Goal: Find specific page/section: Find specific page/section

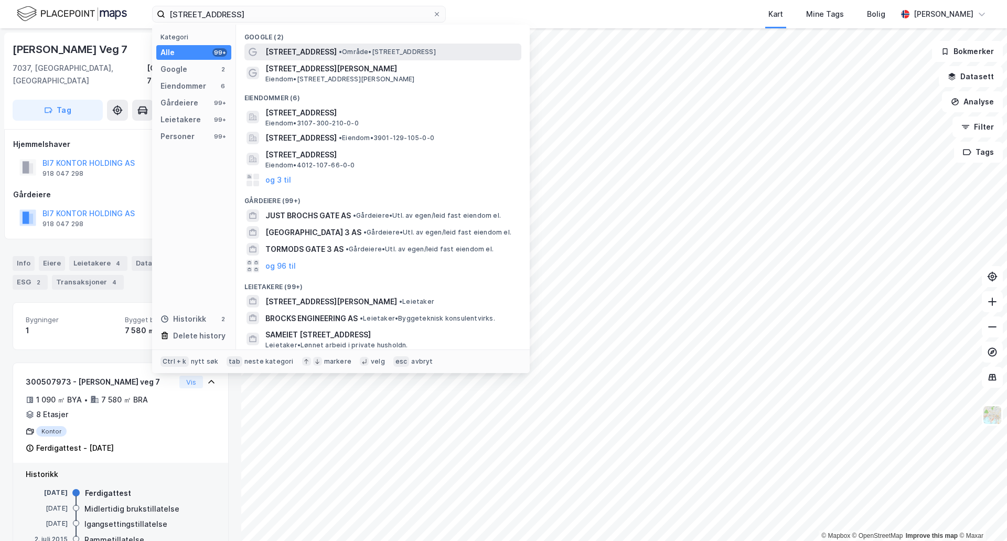
type input "[STREET_ADDRESS]"
click at [313, 53] on span "[STREET_ADDRESS]" at bounding box center [300, 52] width 71 height 13
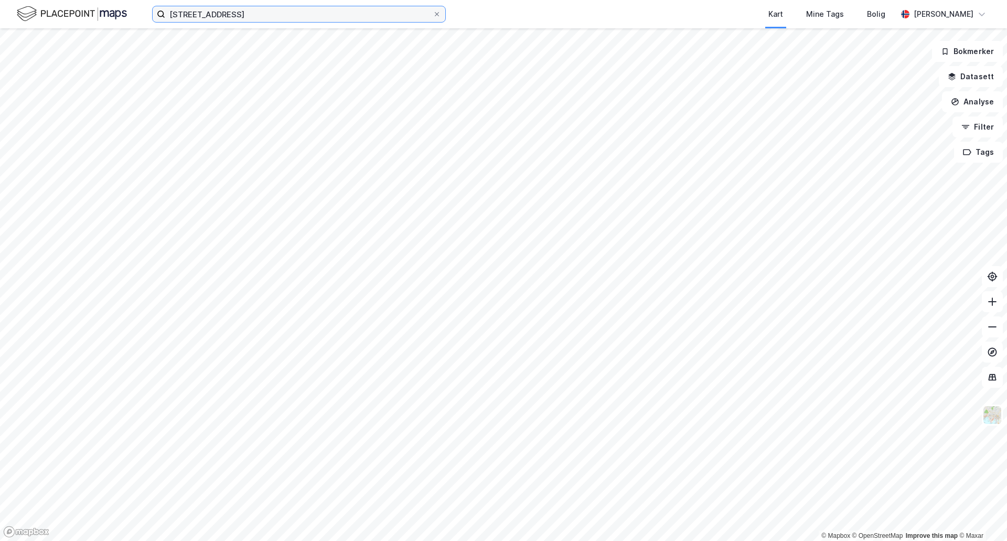
click at [200, 17] on input "[STREET_ADDRESS]" at bounding box center [299, 14] width 268 height 16
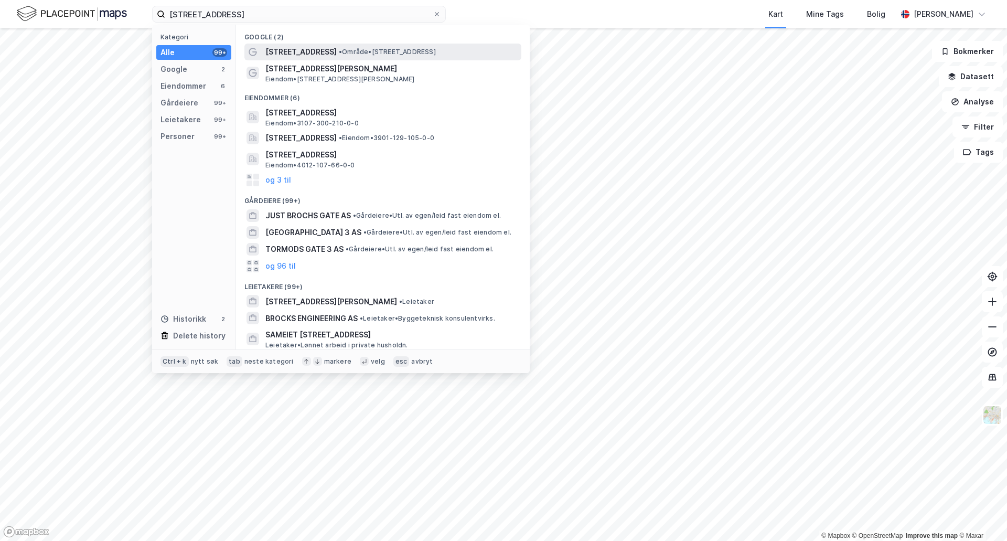
click at [287, 51] on span "[STREET_ADDRESS]" at bounding box center [300, 52] width 71 height 13
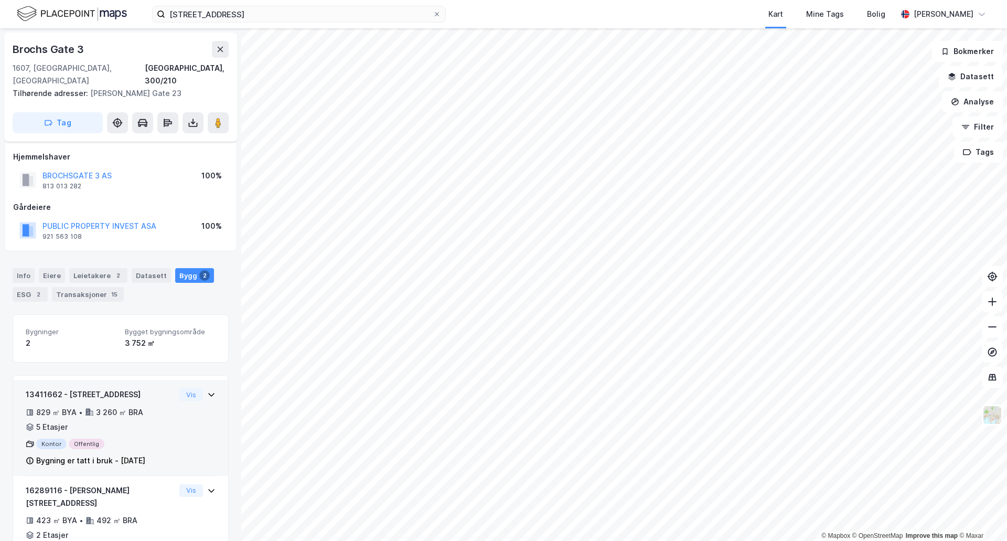
scroll to position [35, 0]
